Goal: Transaction & Acquisition: Purchase product/service

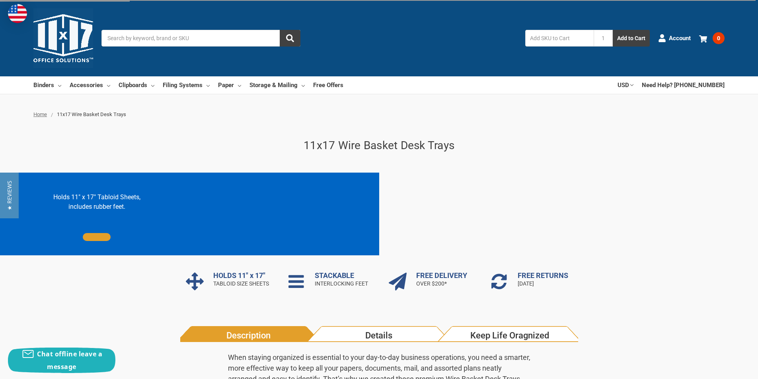
scroll to position [199, 0]
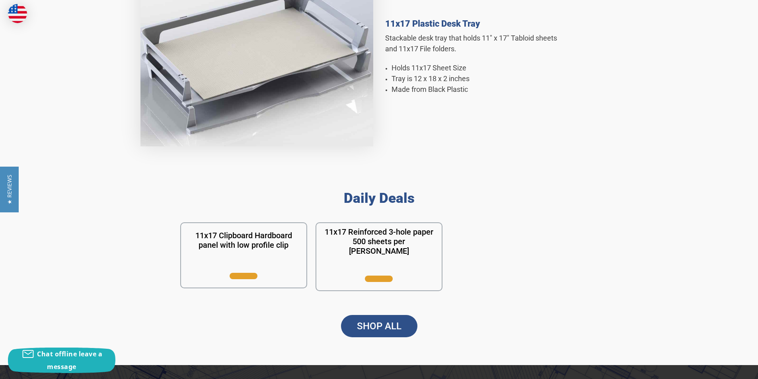
scroll to position [597, 0]
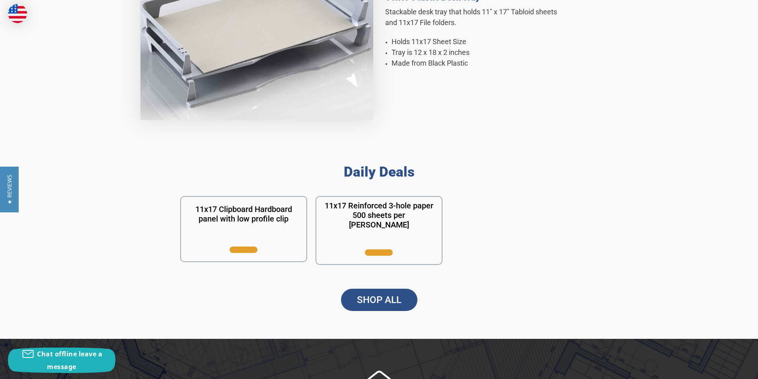
click at [393, 300] on link "SHOP ALL" at bounding box center [379, 300] width 76 height 22
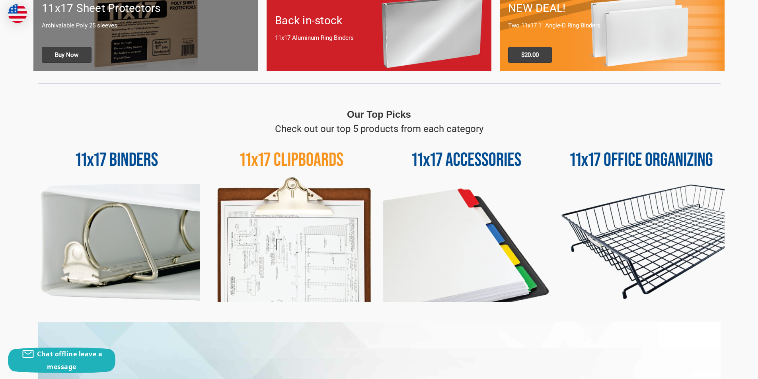
scroll to position [358, 0]
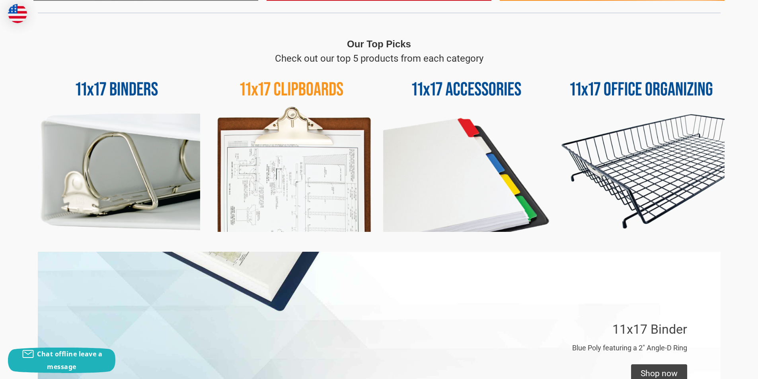
click at [627, 165] on img at bounding box center [641, 149] width 167 height 167
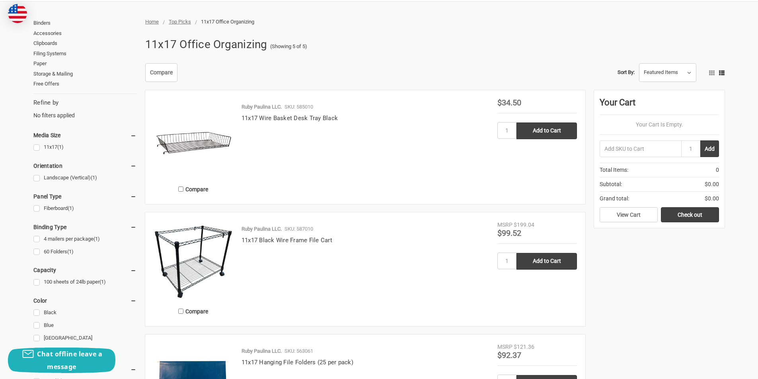
scroll to position [80, 0]
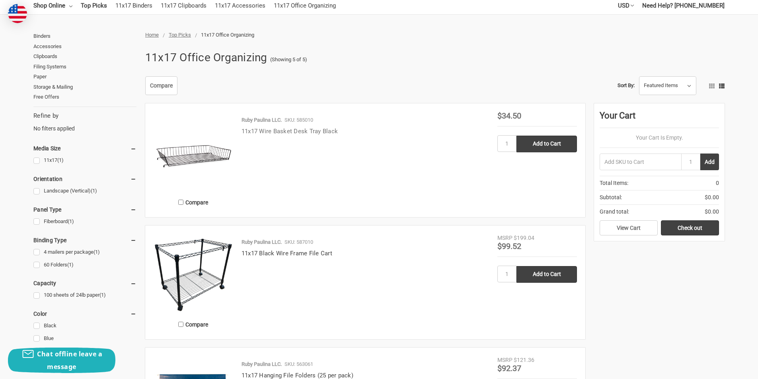
click at [314, 132] on link "11x17 Wire Basket Desk Tray Black" at bounding box center [289, 131] width 96 height 7
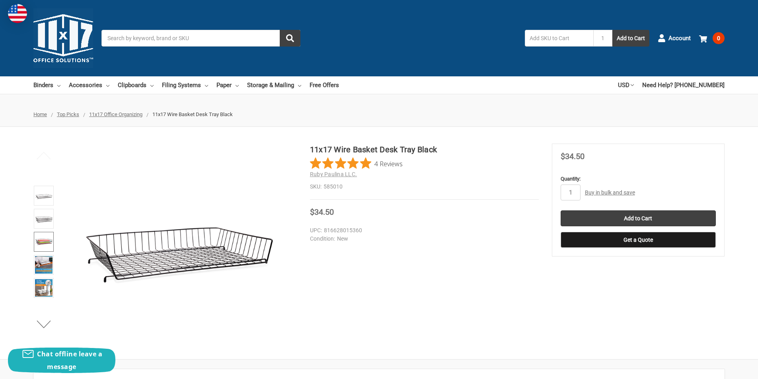
click at [36, 238] on img at bounding box center [44, 242] width 18 height 18
